Goal: Information Seeking & Learning: Find contact information

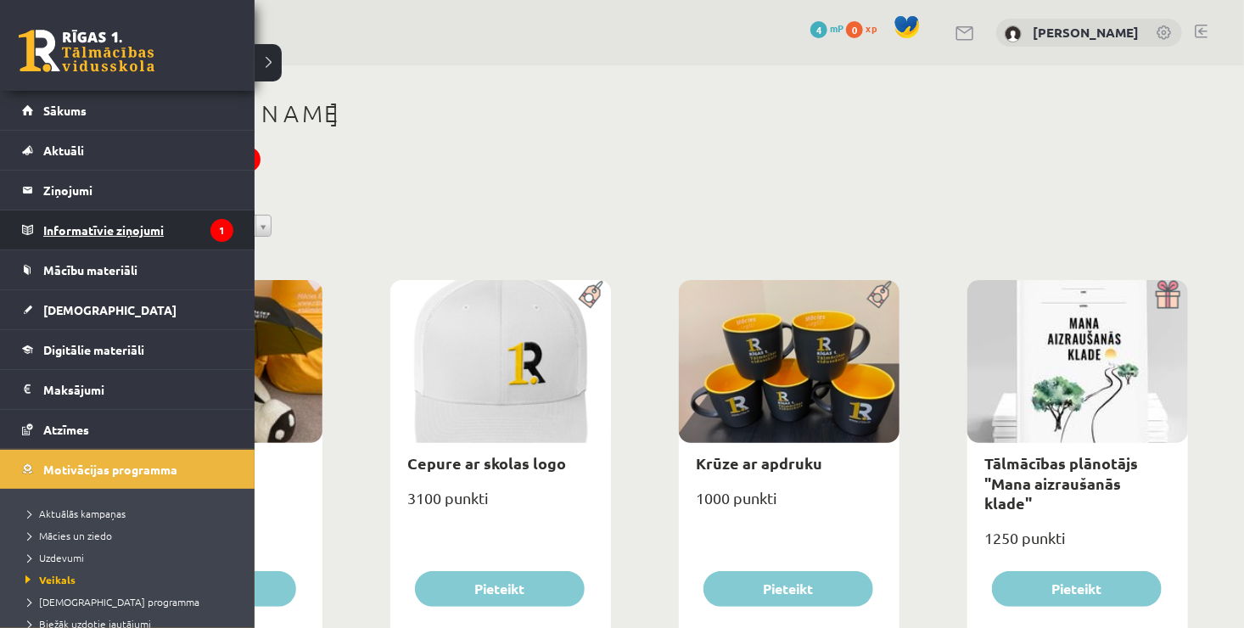
click at [77, 226] on legend "Informatīvie ziņojumi 1" at bounding box center [138, 229] width 190 height 39
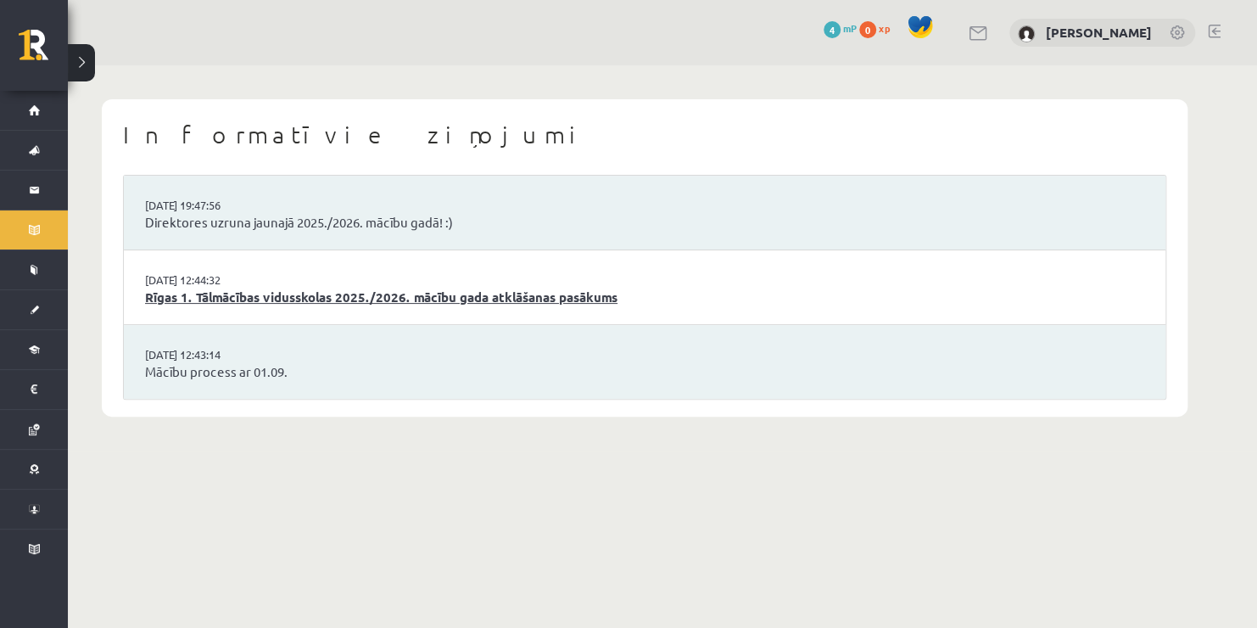
click at [346, 288] on link "Rīgas 1. Tālmācības vidusskolas 2025./2026. mācību gada atklāšanas pasākums" at bounding box center [645, 298] width 1000 height 20
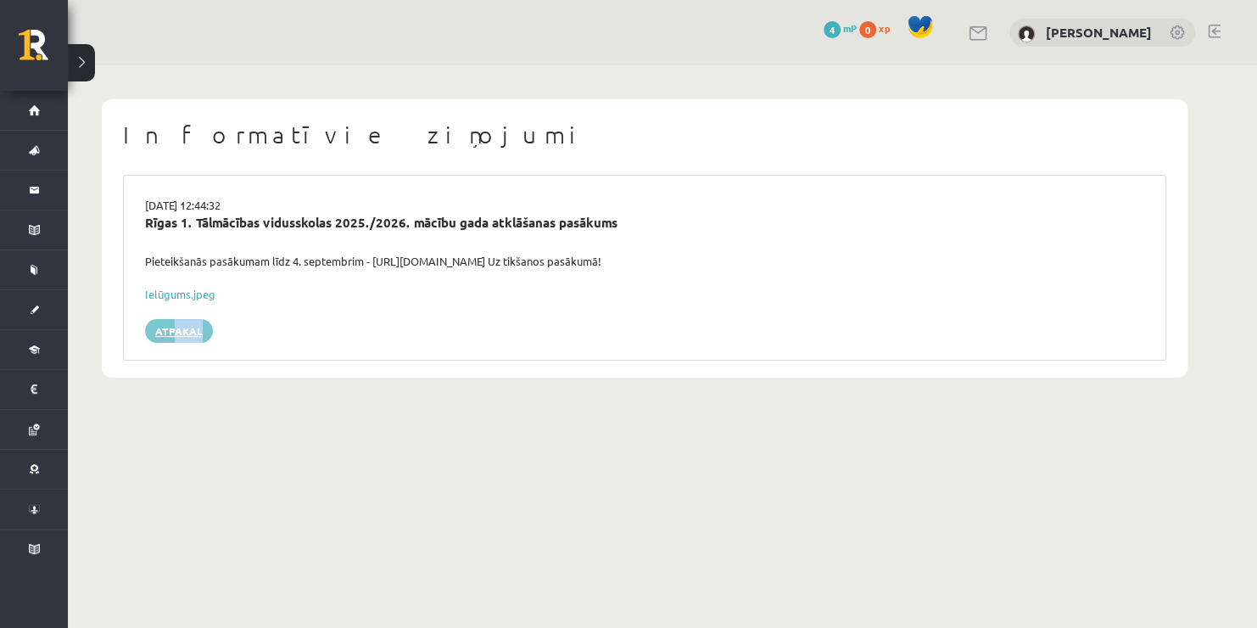
click at [173, 339] on div "29.08.2025 12:44:32 Rīgas 1. Tālmācības vidusskolas 2025./2026. mācību gada atk…" at bounding box center [645, 268] width 1044 height 186
click at [173, 339] on link "Atpakaļ" at bounding box center [179, 331] width 68 height 24
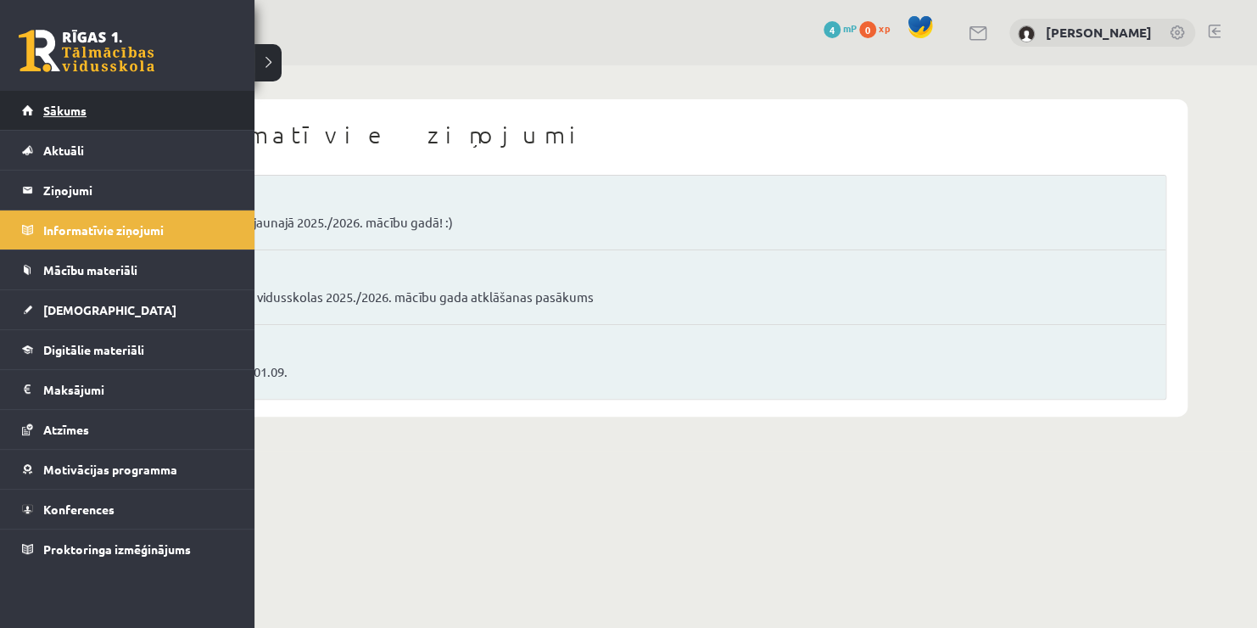
click at [45, 114] on span "Sākums" at bounding box center [64, 110] width 43 height 15
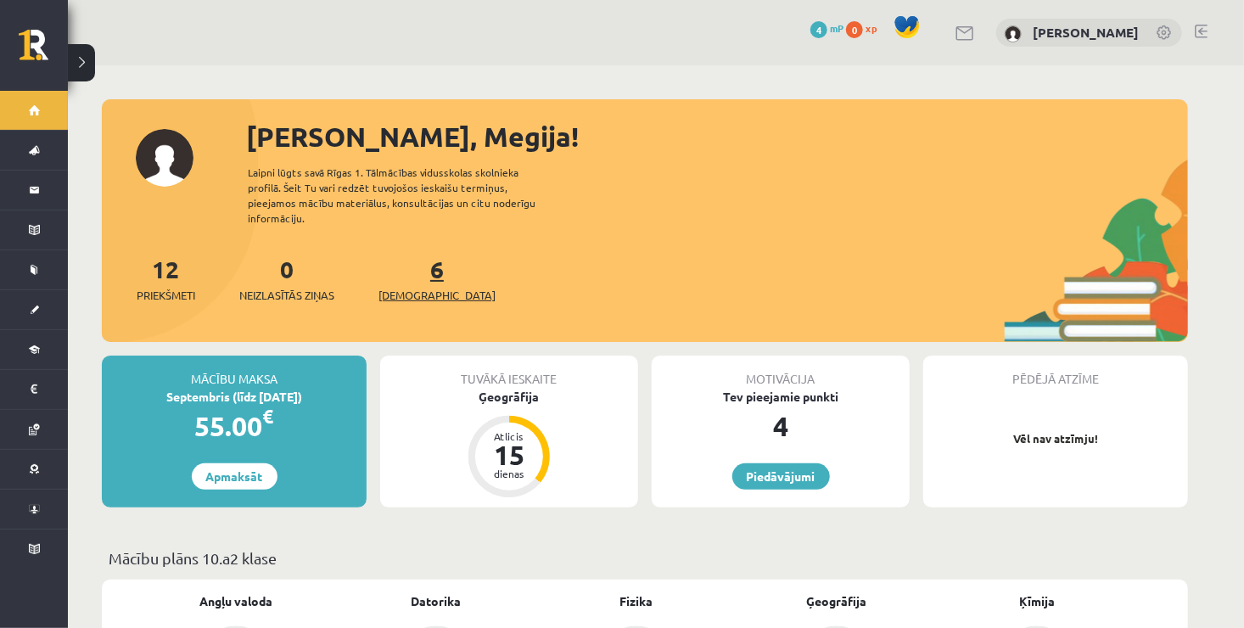
click at [405, 262] on link "6 Ieskaites" at bounding box center [436, 279] width 117 height 50
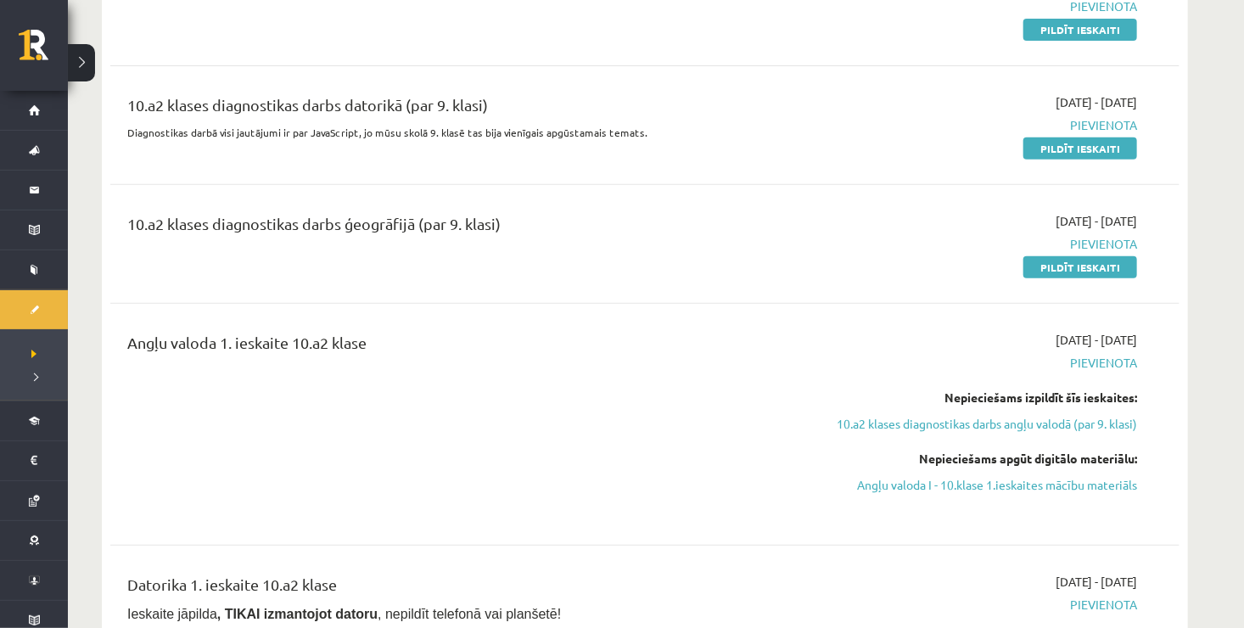
drag, startPoint x: 1243, startPoint y: 621, endPoint x: 1255, endPoint y: 620, distance: 11.9
click at [1243, 360] on html "0 Dāvanas 4 mP 0 xp [PERSON_NAME] Sākums Aktuāli Kā mācīties eSKOLĀ Kontakti No…" at bounding box center [622, 46] width 1244 height 628
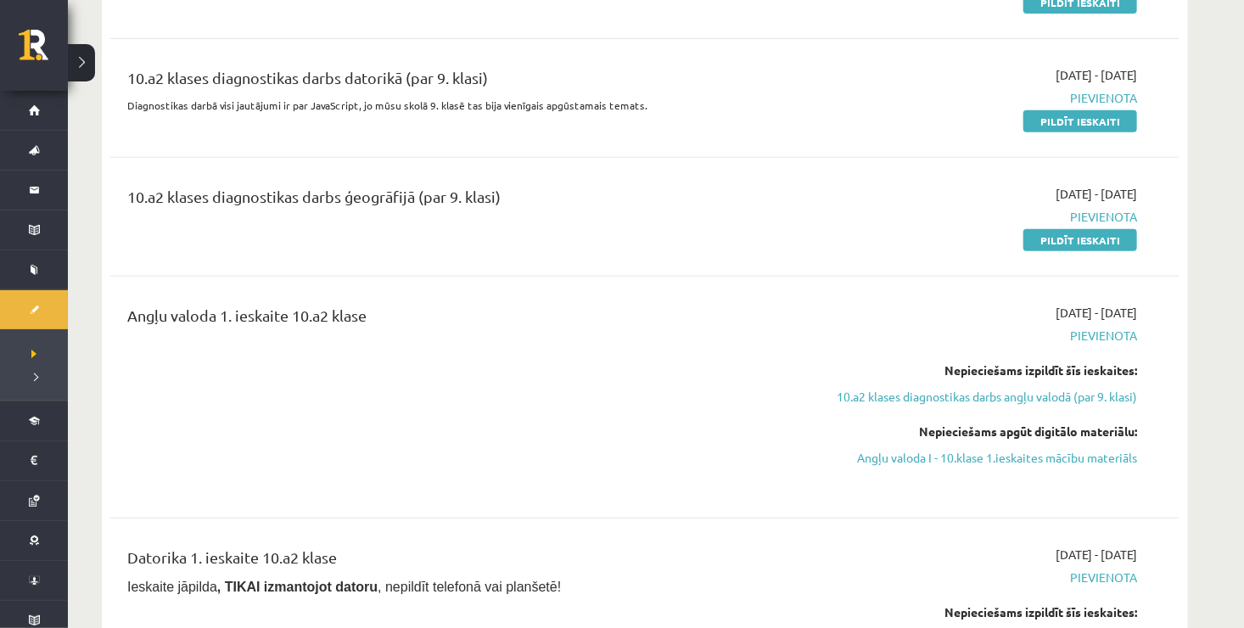
drag, startPoint x: 1255, startPoint y: 620, endPoint x: 1229, endPoint y: 441, distance: 181.0
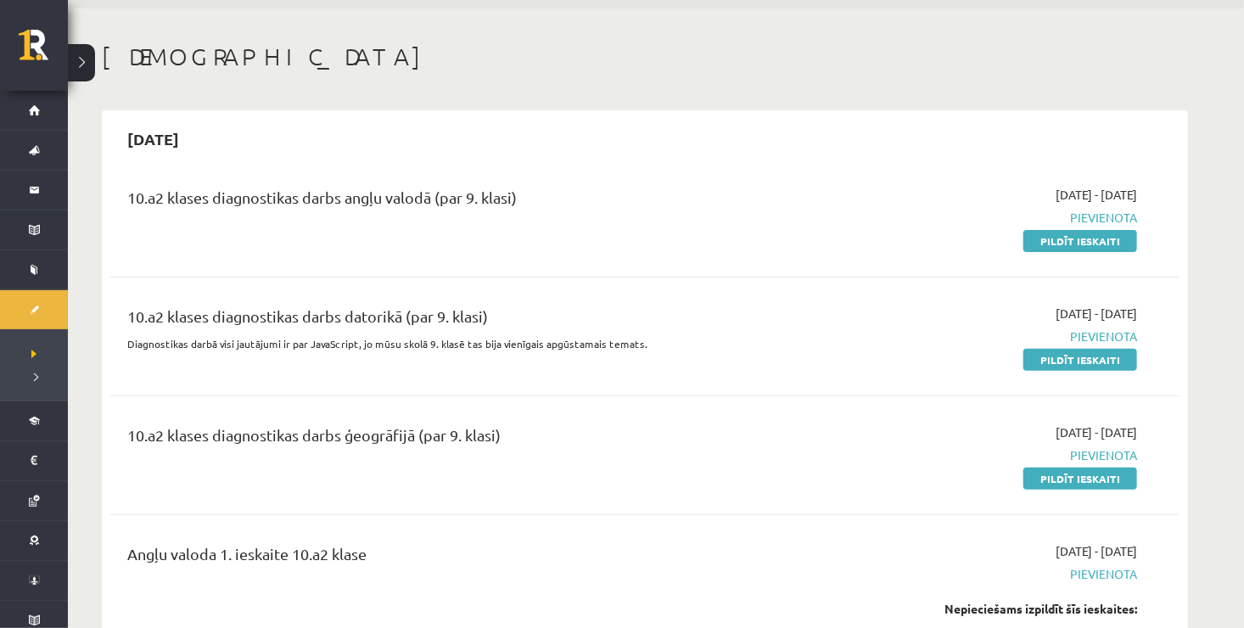
scroll to position [24, 0]
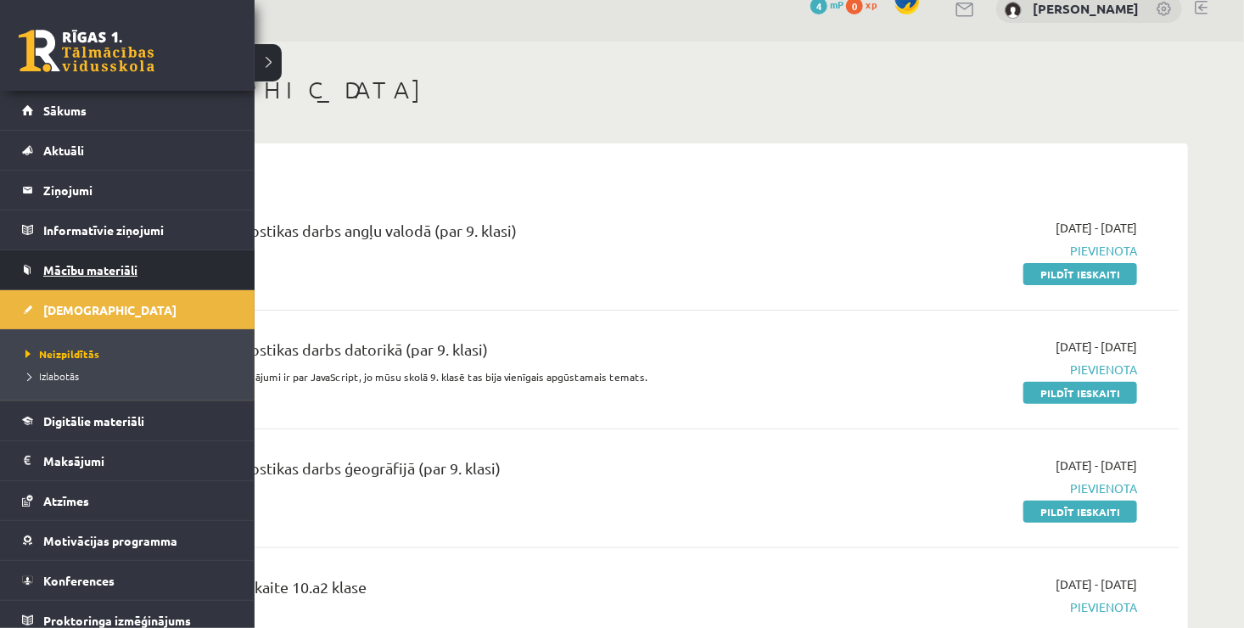
click at [127, 270] on span "Mācību materiāli" at bounding box center [90, 269] width 94 height 15
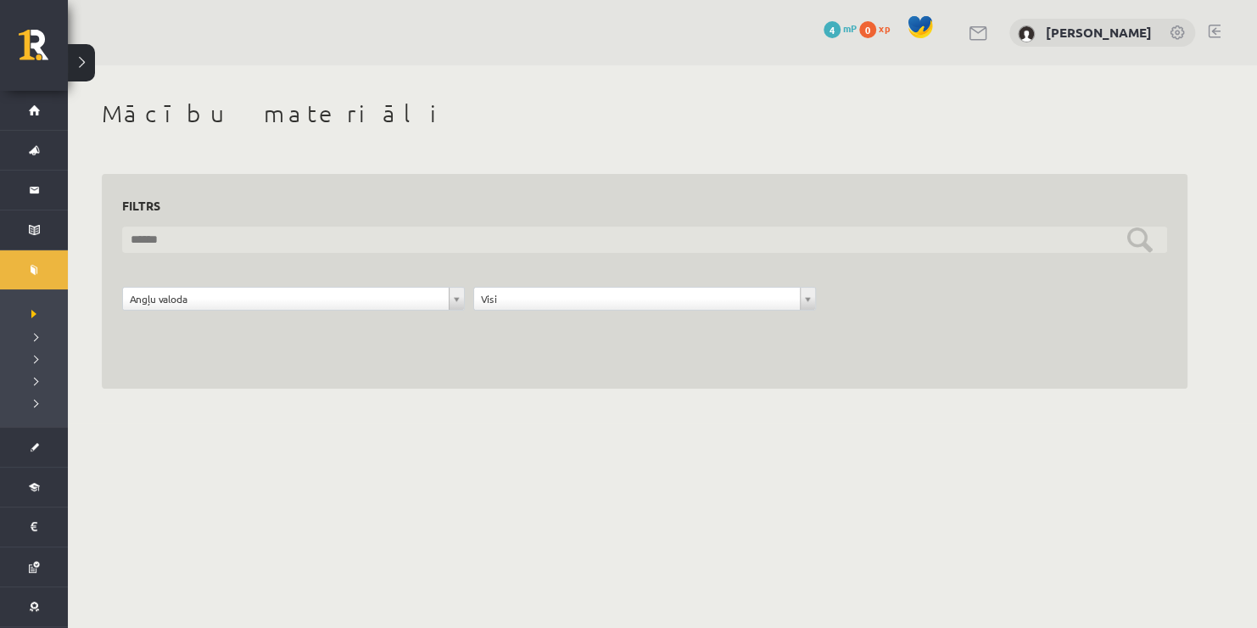
click at [227, 232] on input "text" at bounding box center [644, 240] width 1045 height 26
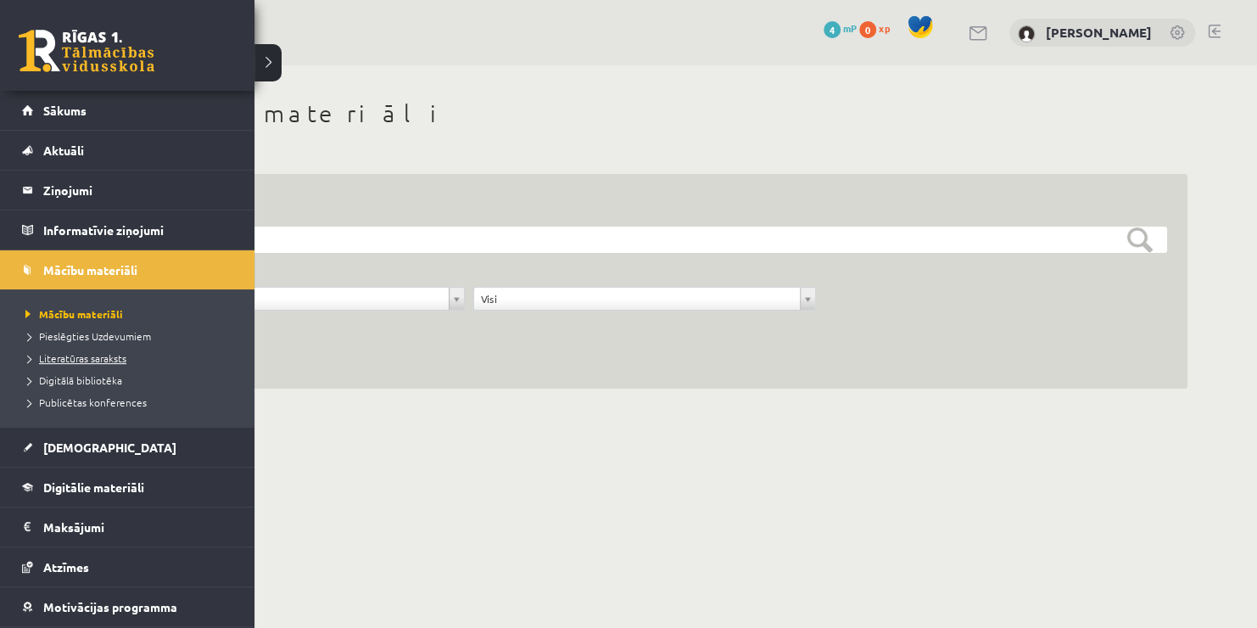
click at [48, 356] on span "Literatūras saraksts" at bounding box center [73, 358] width 105 height 14
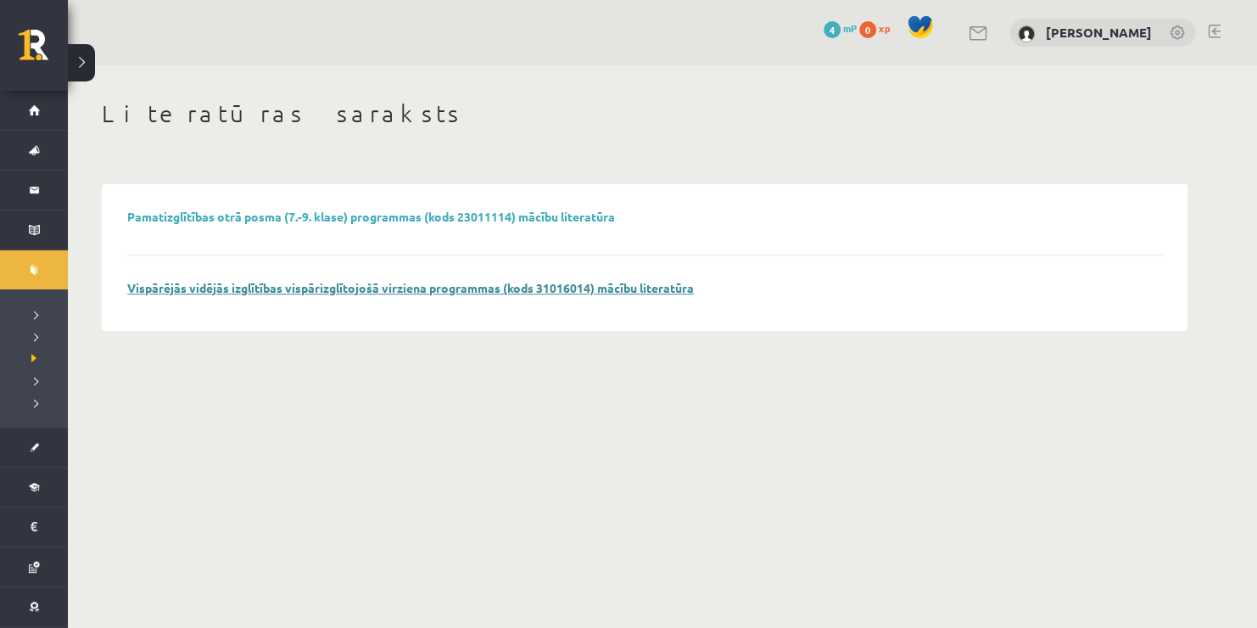
click at [342, 288] on link "Vispārējās vidējās izglītības vispārizglītojošā virziena programmas (kods 31016…" at bounding box center [410, 287] width 567 height 15
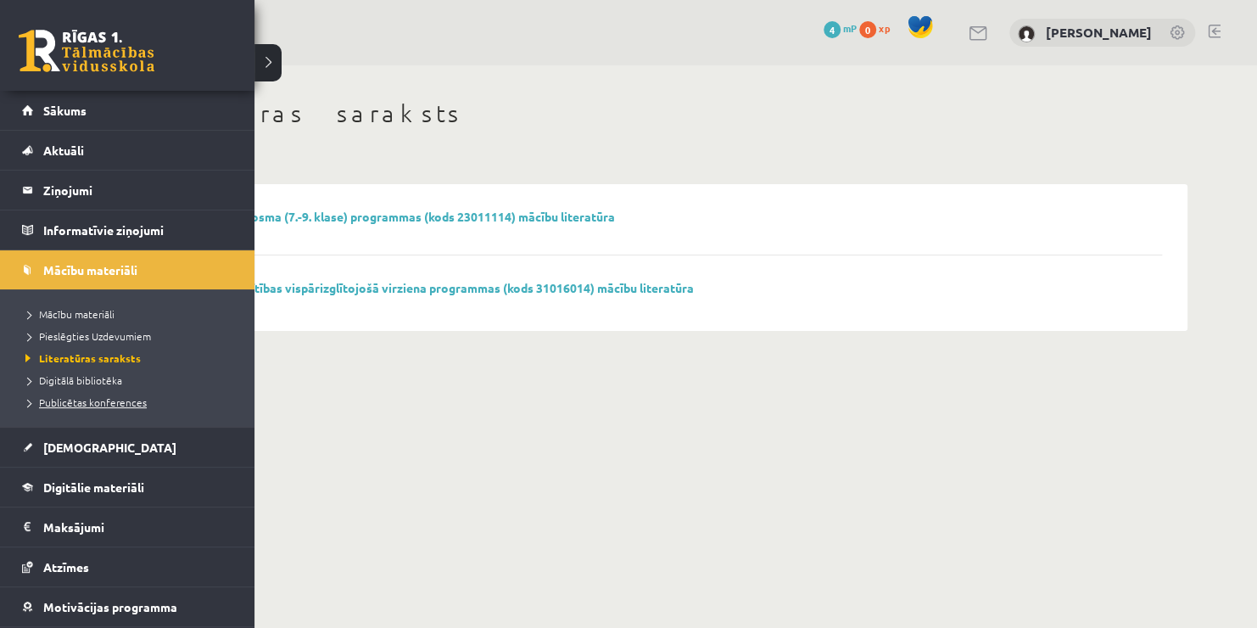
click at [64, 403] on span "Publicētas konferences" at bounding box center [84, 402] width 126 height 14
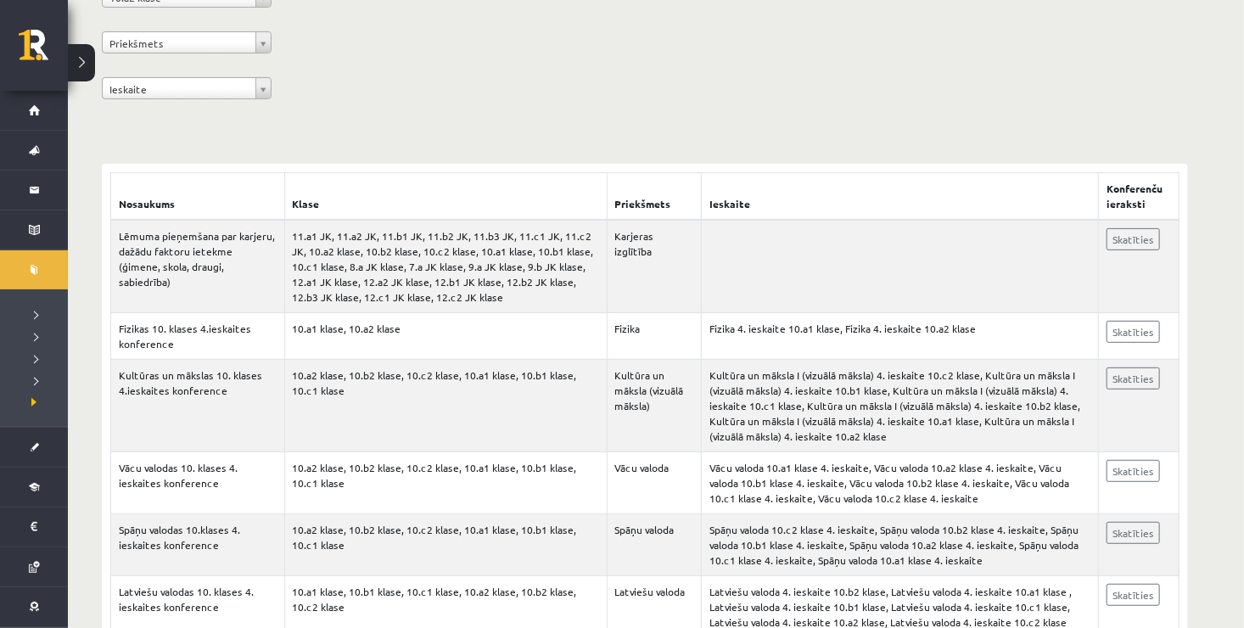
scroll to position [204, 0]
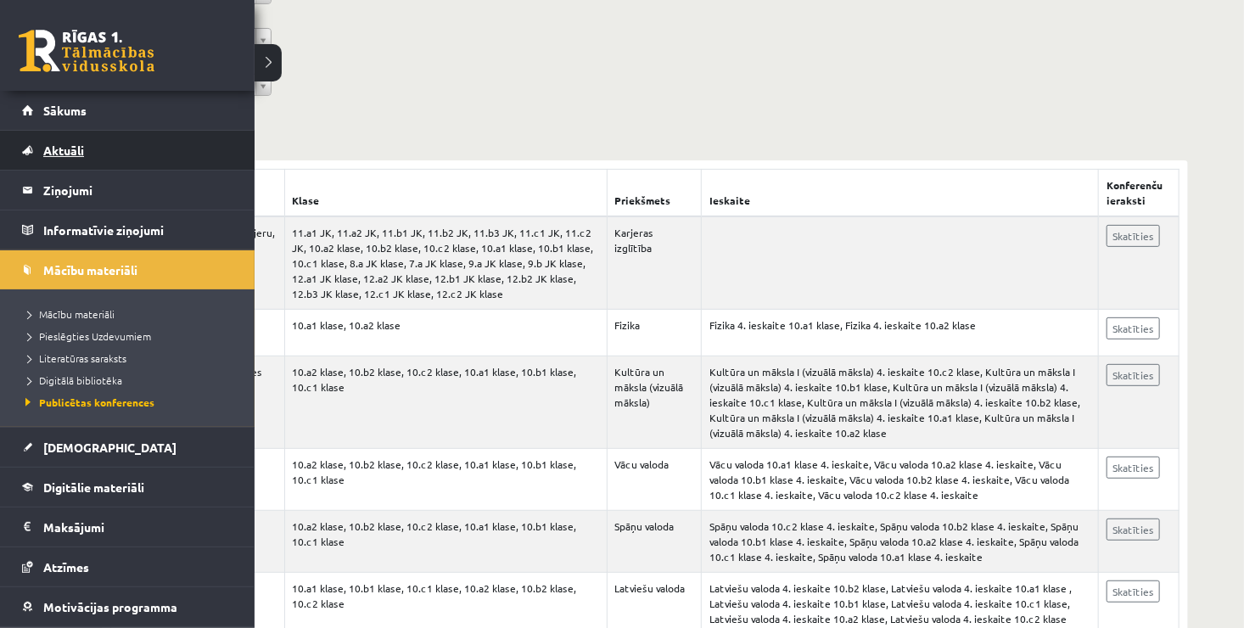
click at [120, 154] on link "Aktuāli" at bounding box center [127, 150] width 211 height 39
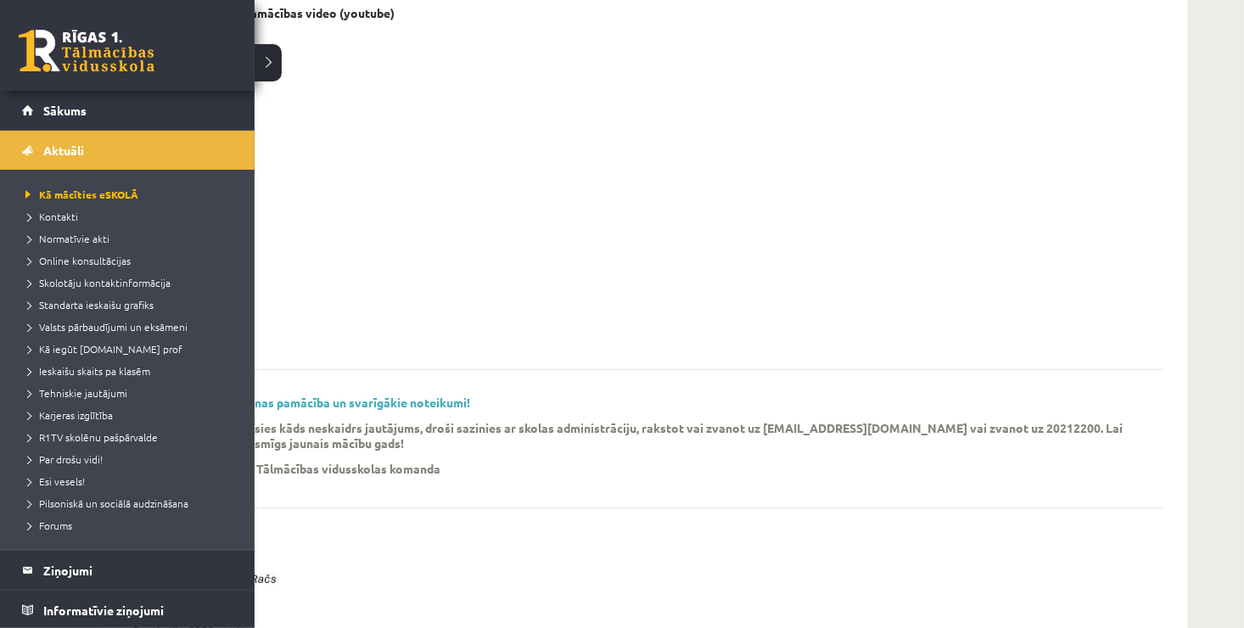
scroll to position [319, 0]
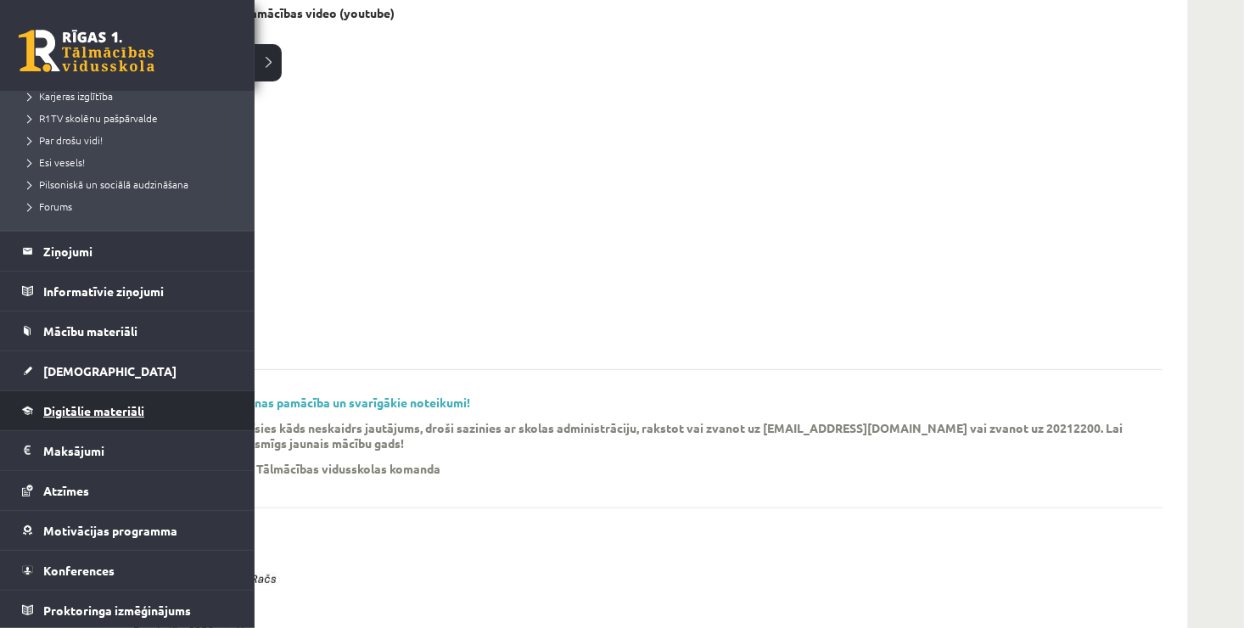
click at [142, 403] on span "Digitālie materiāli" at bounding box center [93, 410] width 101 height 15
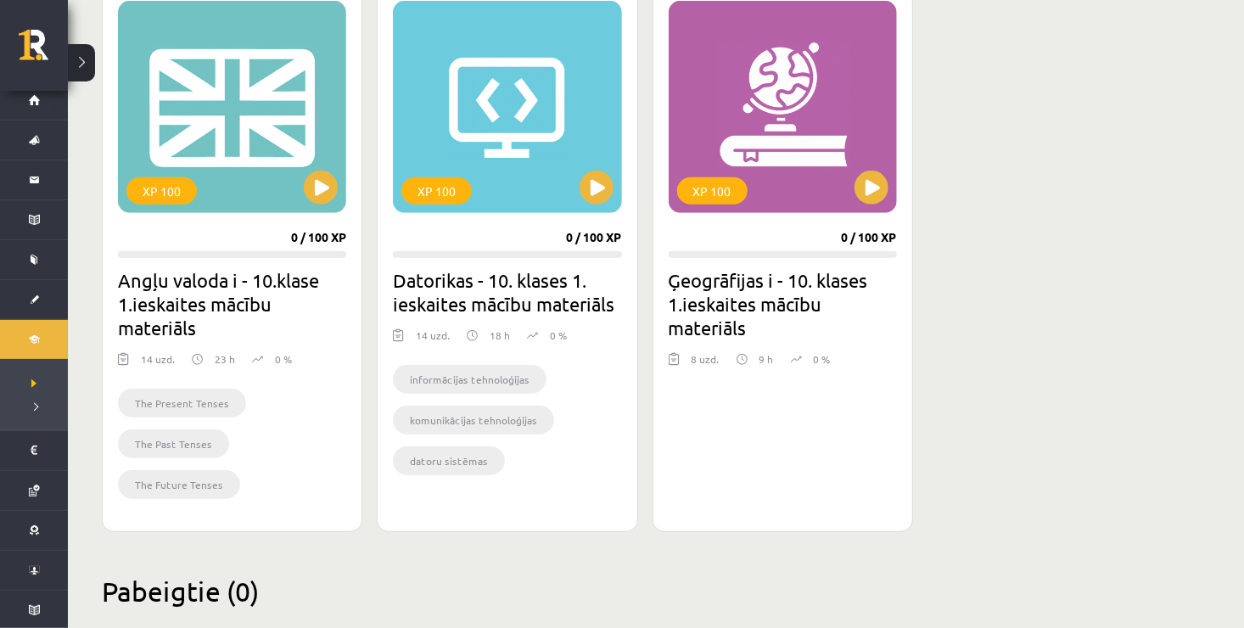
scroll to position [509, 0]
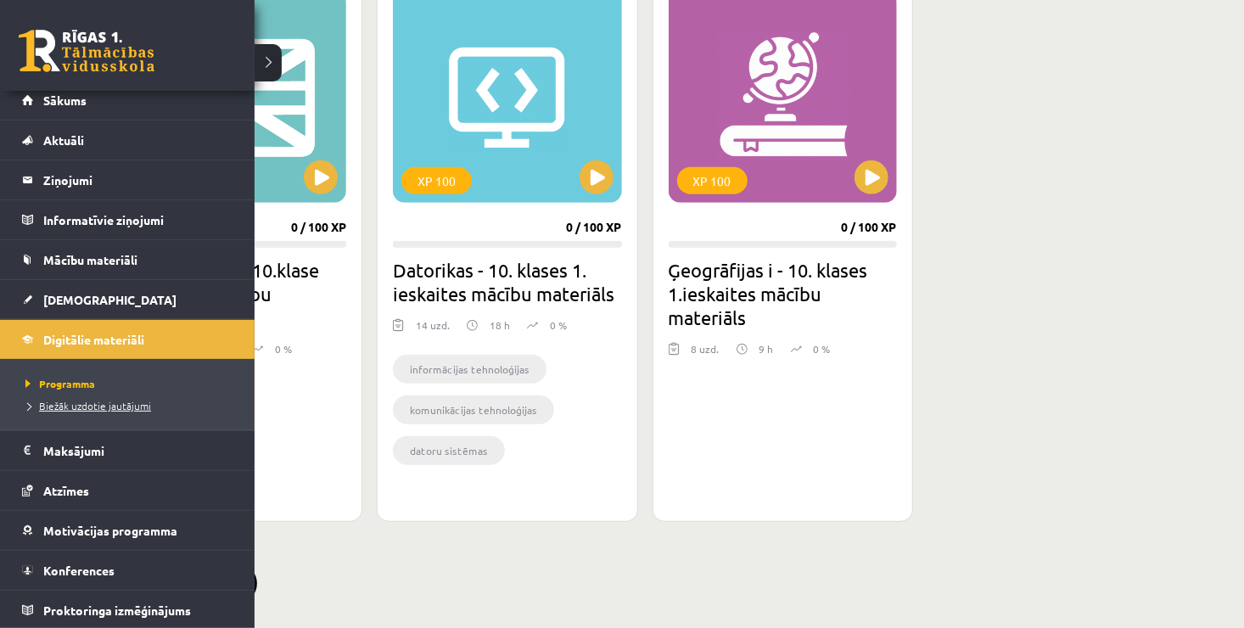
click at [75, 404] on span "Biežāk uzdotie jautājumi" at bounding box center [86, 406] width 130 height 14
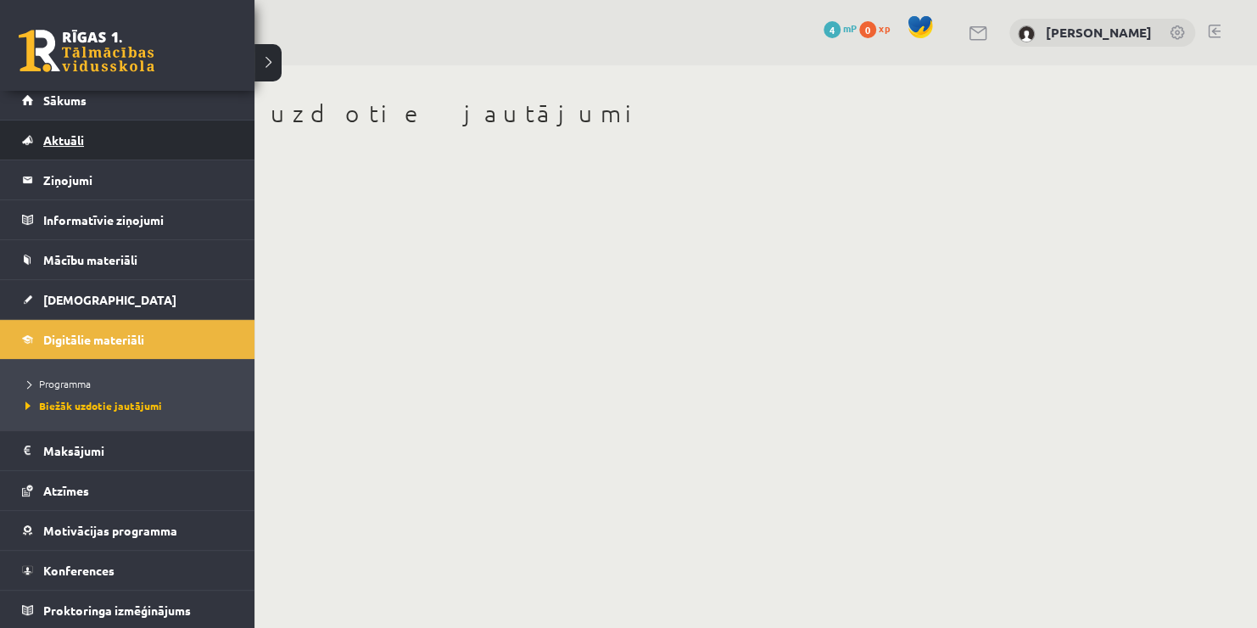
click at [97, 131] on link "Aktuāli" at bounding box center [127, 139] width 211 height 39
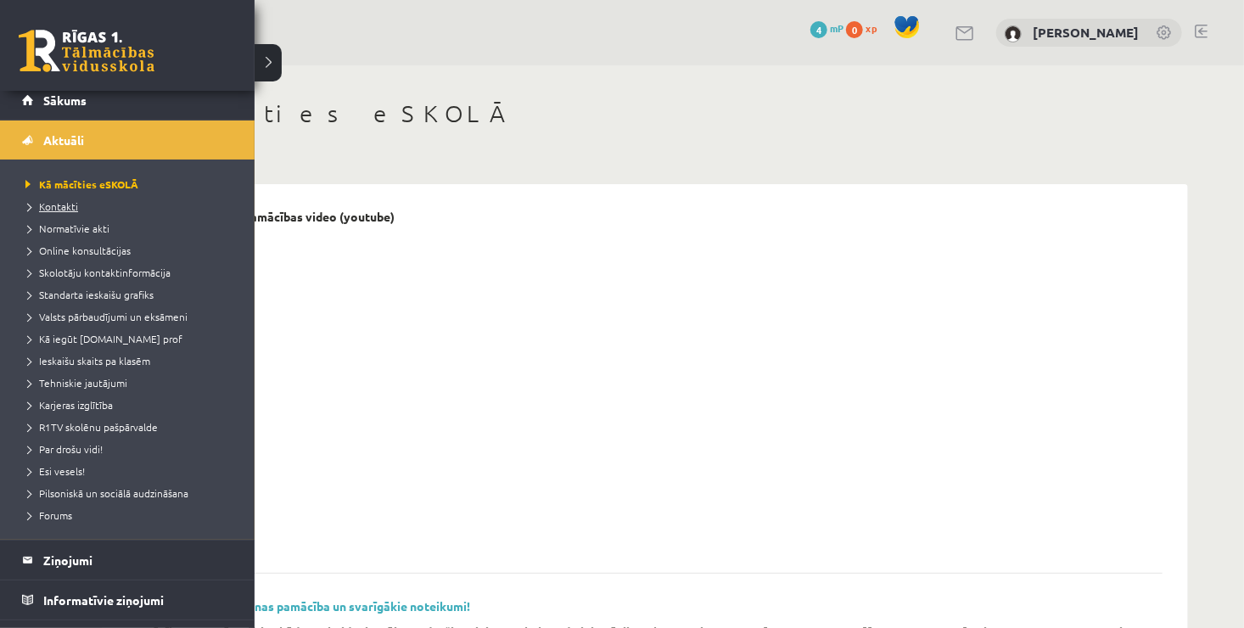
click at [55, 209] on span "Kontakti" at bounding box center [49, 206] width 57 height 14
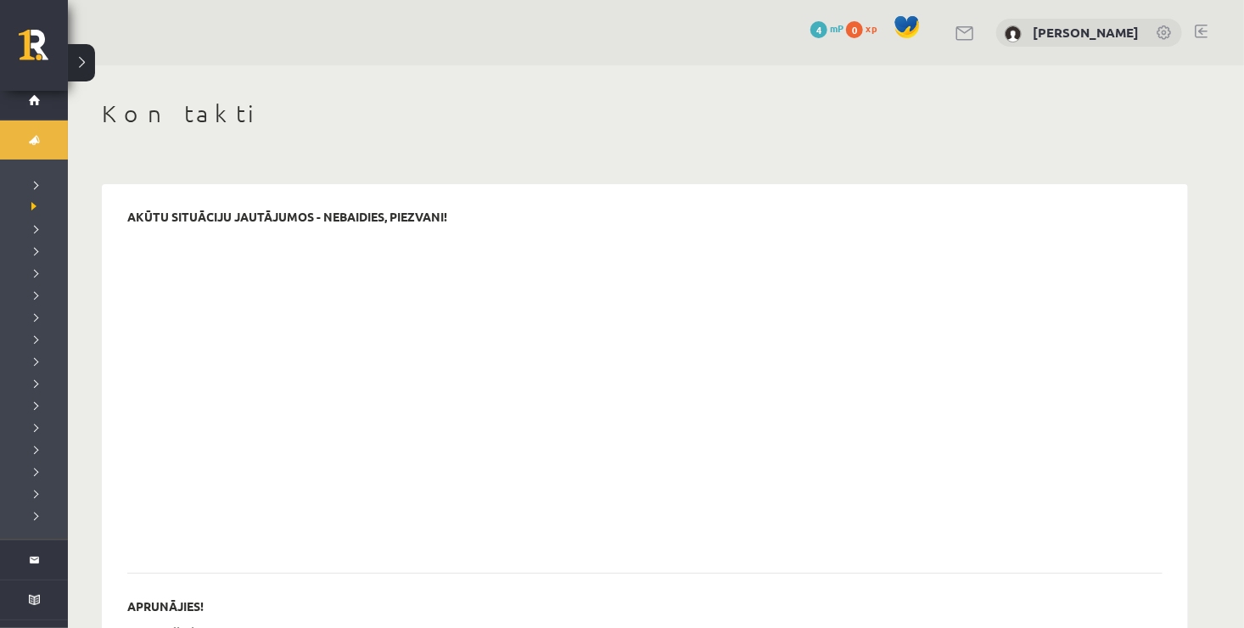
click at [1241, 614] on div "Kontakti AKŪTU SITUĀCIJU JAUTĀJUMOS - NEBAIDIES, PIEZVANI! APRUNĀJIES! R1TV psi…" at bounding box center [656, 565] width 1176 height 1001
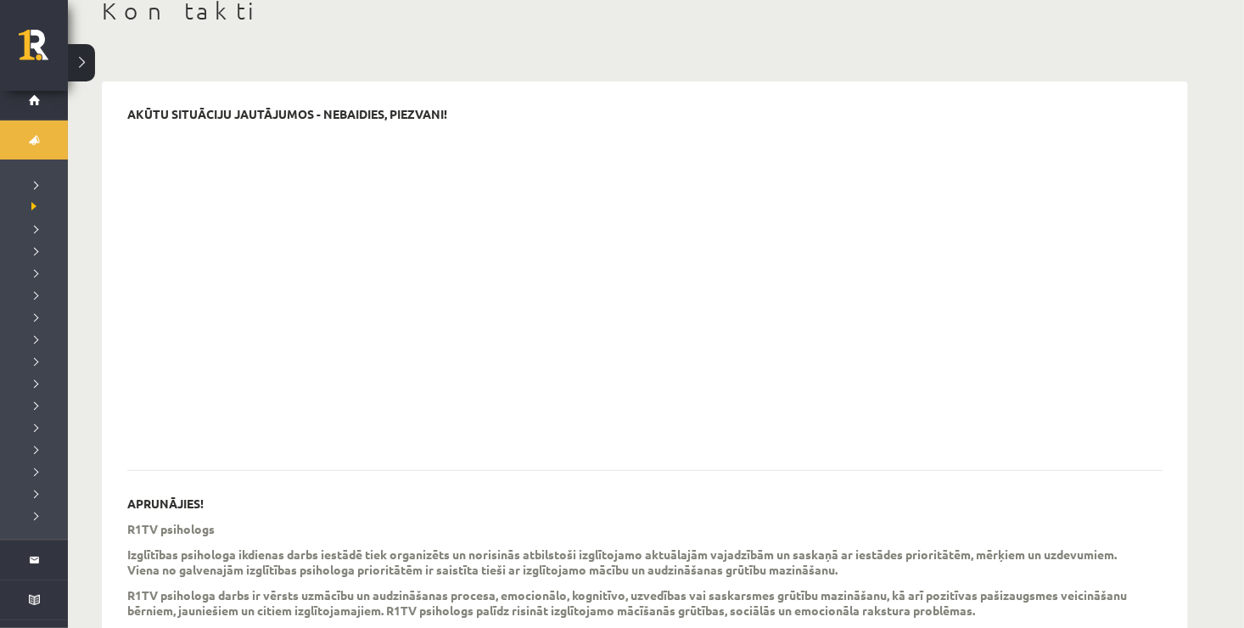
drag, startPoint x: 1241, startPoint y: 614, endPoint x: 1255, endPoint y: 616, distance: 13.7
click at [1243, 525] on html "0 Dāvanas 4 mP 0 xp [PERSON_NAME] Sākums Aktuāli Kā mācīties eSKOLĀ Kontakti No…" at bounding box center [622, 211] width 1244 height 628
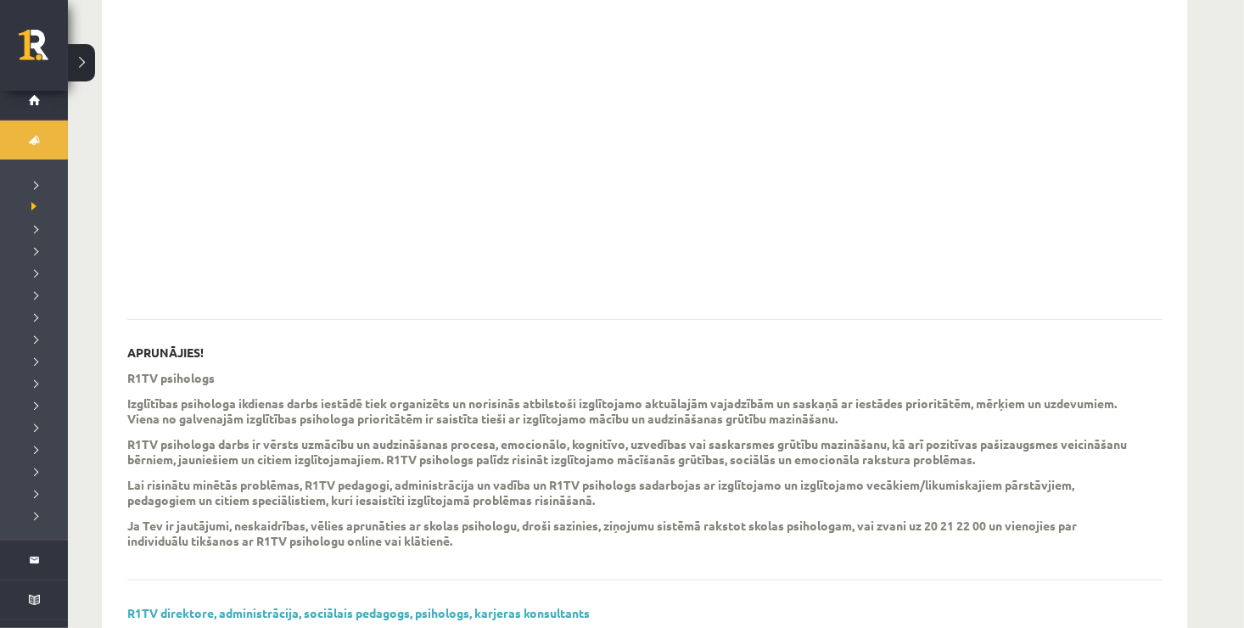
scroll to position [275, 0]
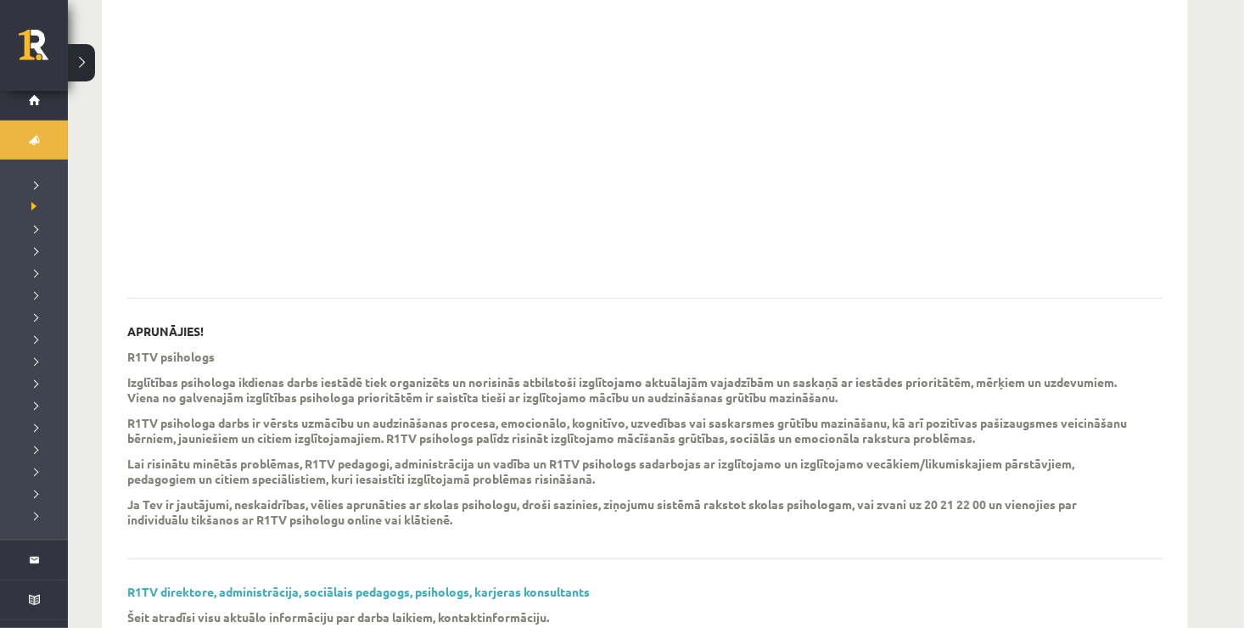
click at [977, 484] on p "Lai risinātu minētās problēmas, R1TV pedagogi, administrācija un vadība un R1TV…" at bounding box center [632, 471] width 1010 height 31
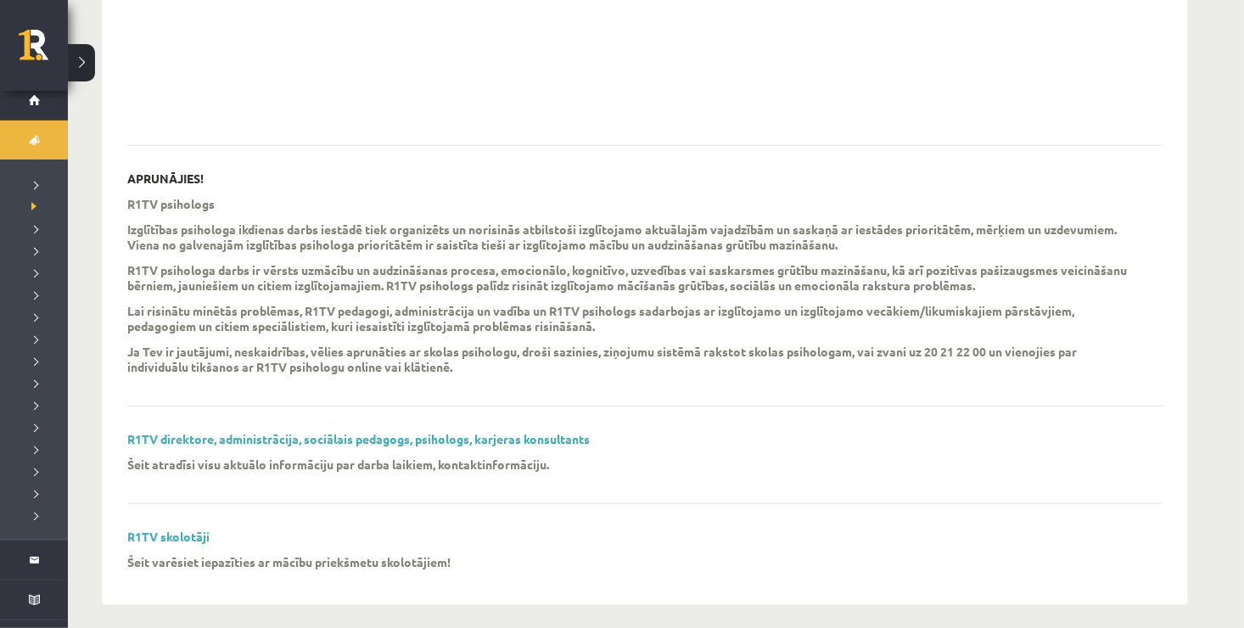
scroll to position [439, 0]
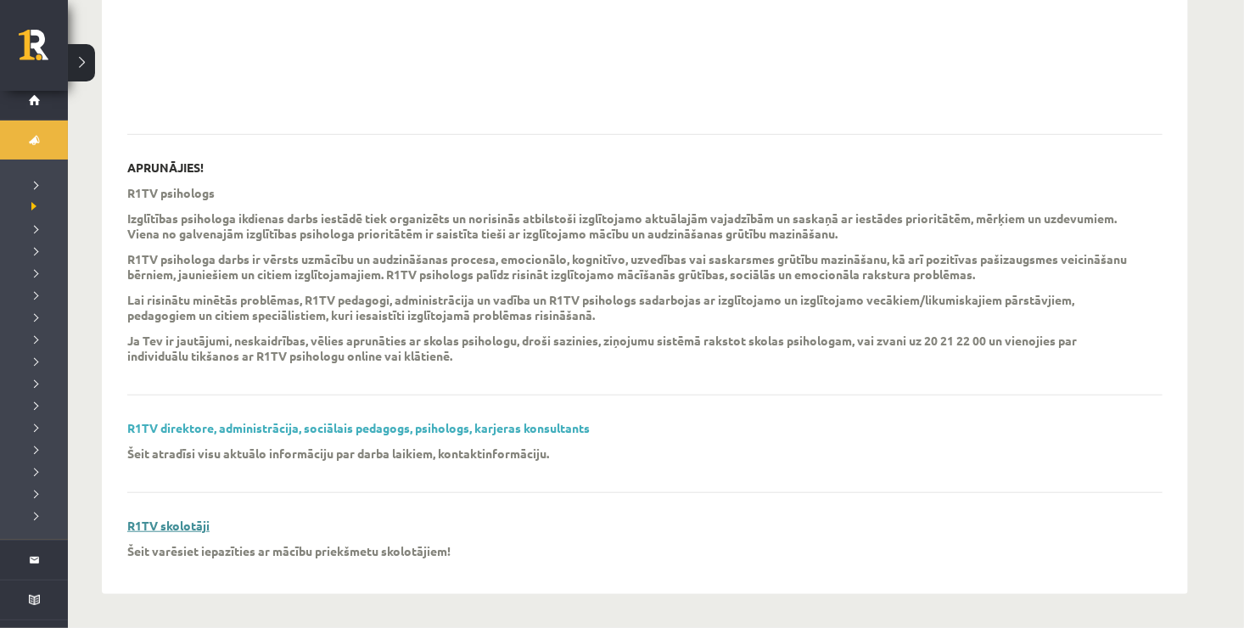
click at [164, 530] on link "R1TV skolotāji" at bounding box center [168, 525] width 82 height 15
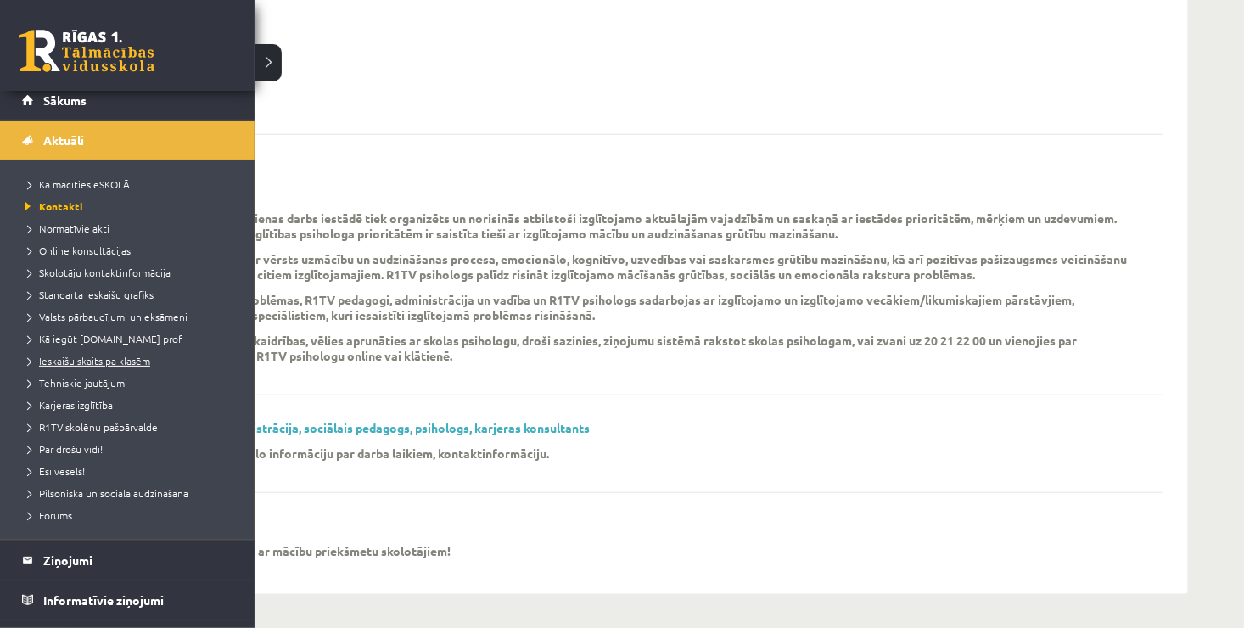
click at [128, 361] on span "Ieskaišu skaits pa klasēm" at bounding box center [85, 361] width 129 height 14
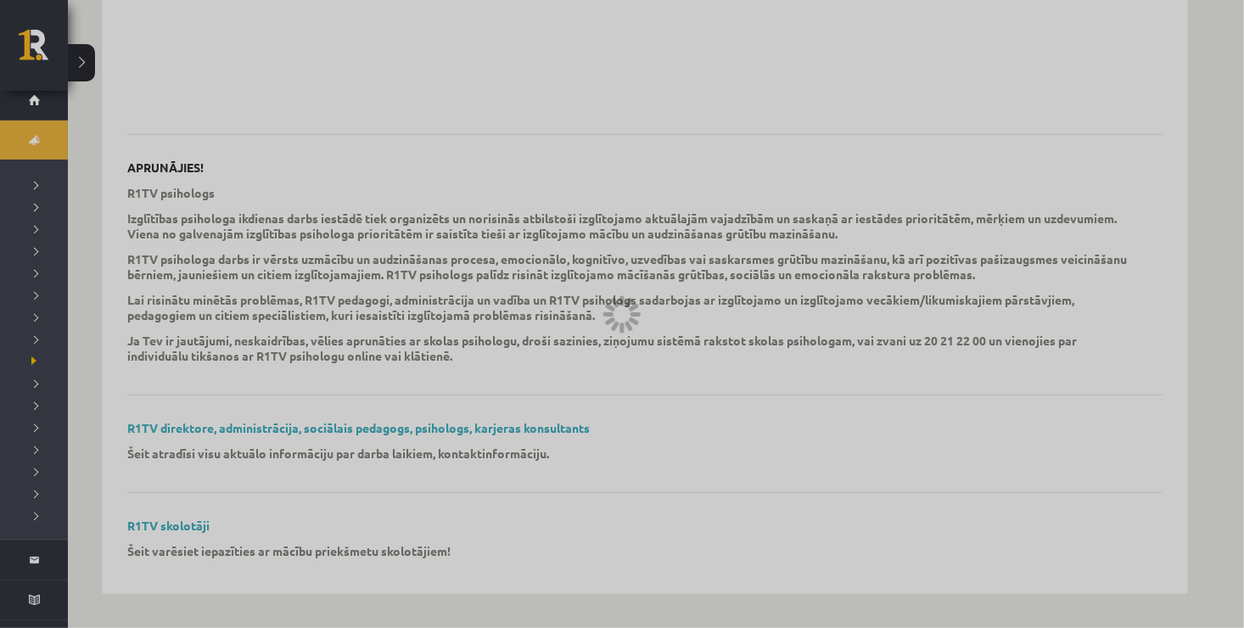
scroll to position [127, 0]
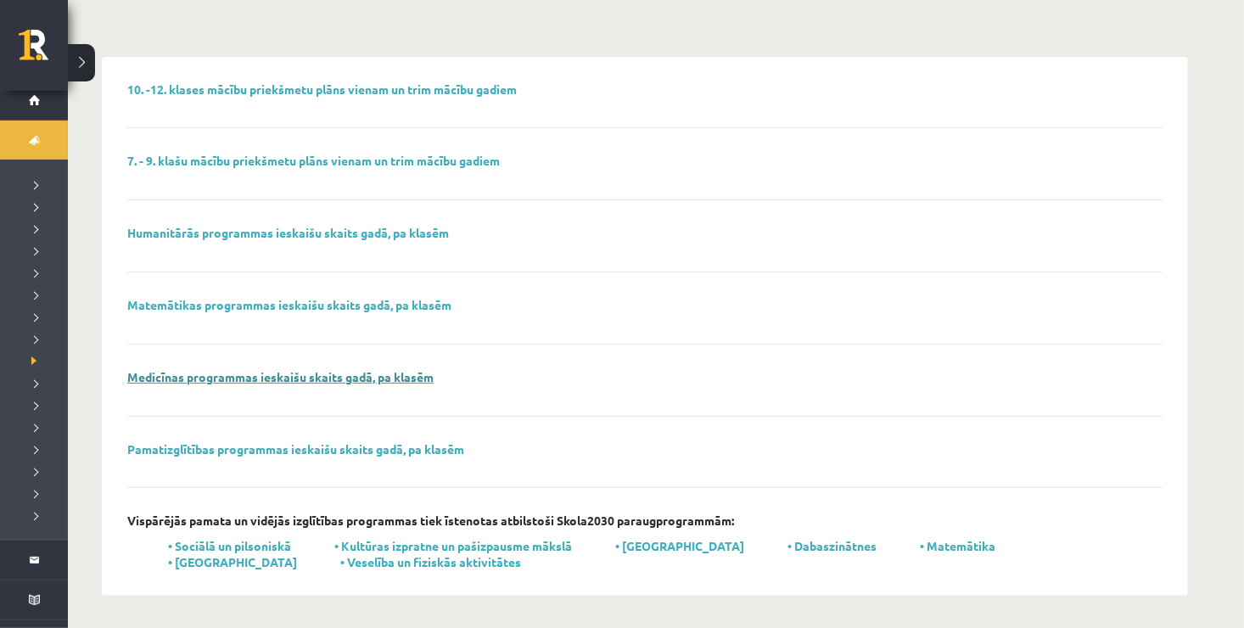
click at [209, 370] on link "Medicīnas programmas ieskaišu skaits gadā, pa klasēm" at bounding box center [280, 376] width 306 height 15
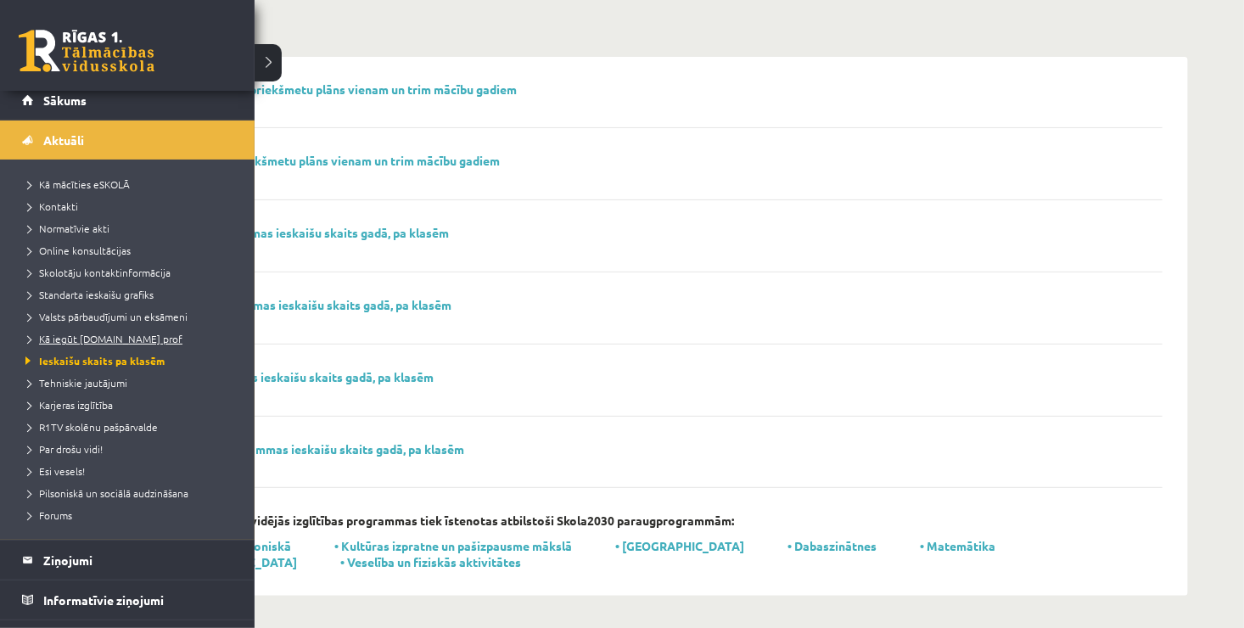
click at [112, 333] on span "Kā iegūt [DOMAIN_NAME] prof" at bounding box center [101, 339] width 161 height 14
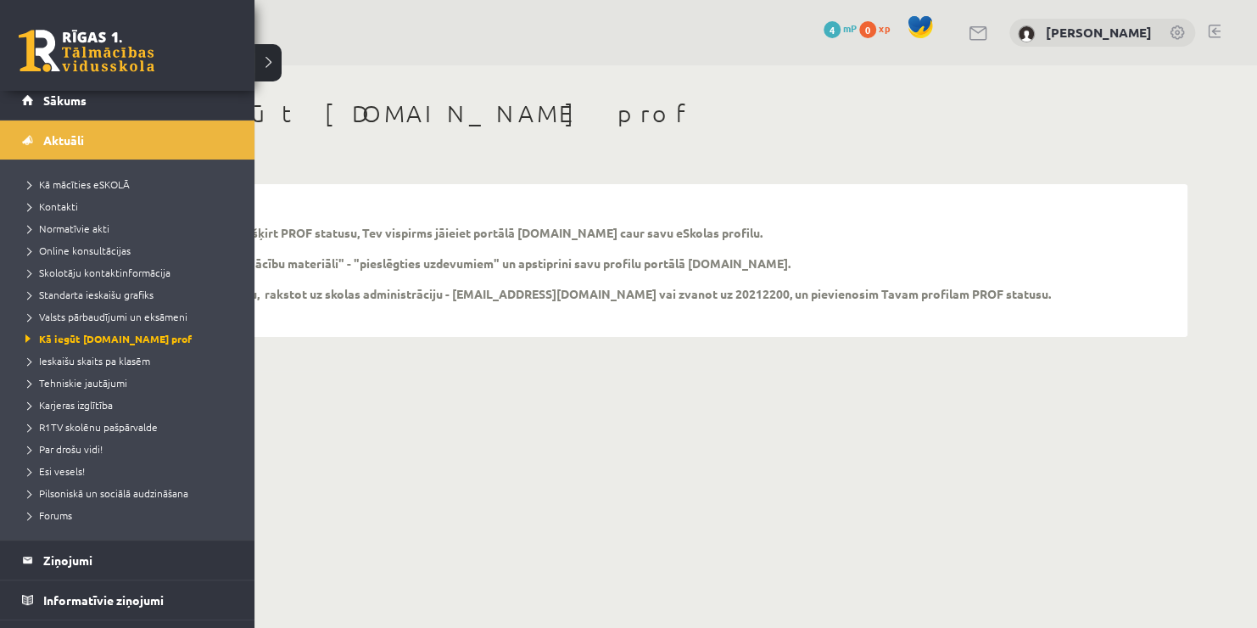
scroll to position [319, 0]
